Goal: Information Seeking & Learning: Learn about a topic

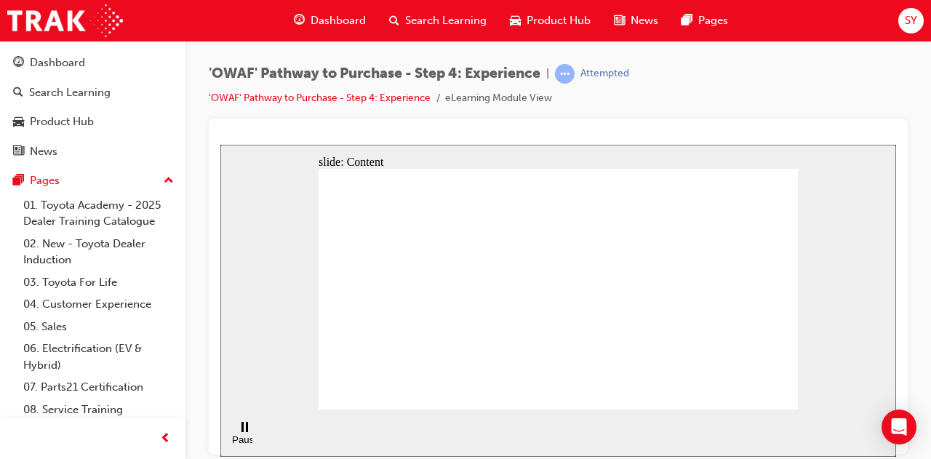
click at [806, 340] on div "slide: Content Rectangle 1 Rectangle 4 Rectangle 1 Rectangle 2 Performance Rect…" at bounding box center [558, 300] width 676 height 312
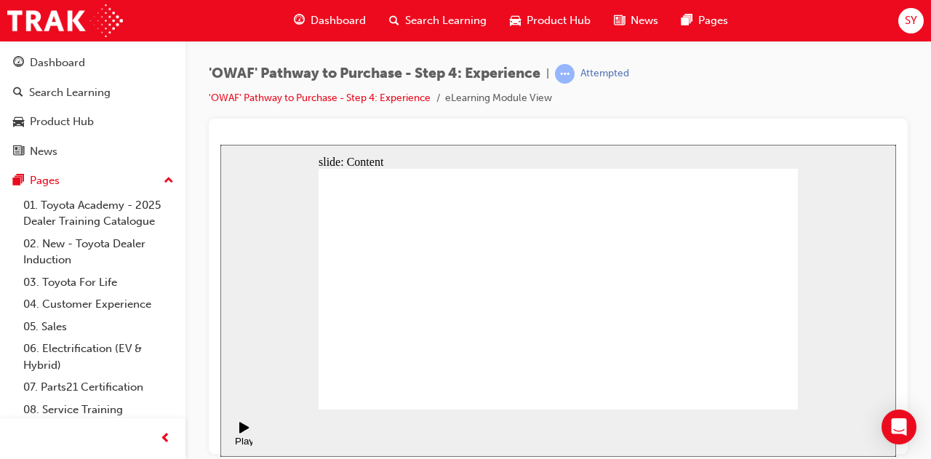
drag, startPoint x: 643, startPoint y: 266, endPoint x: 463, endPoint y: 241, distance: 181.4
